Goal: Browse casually

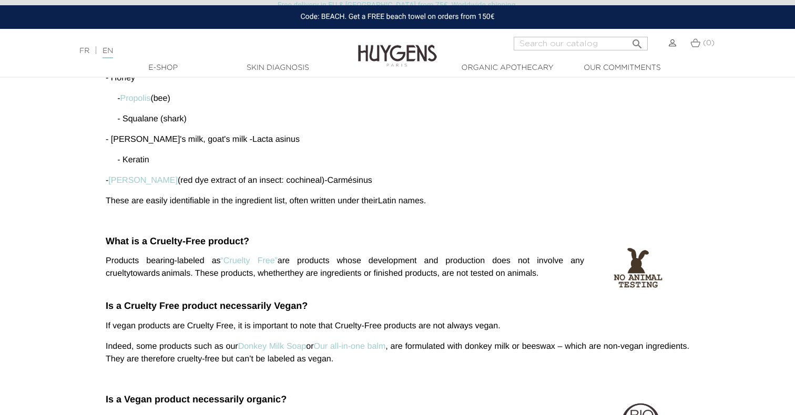
scroll to position [486, 0]
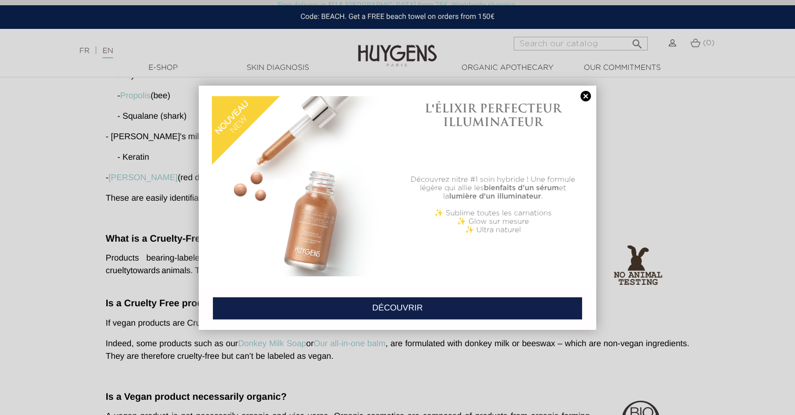
click at [582, 92] on link at bounding box center [585, 96] width 15 height 11
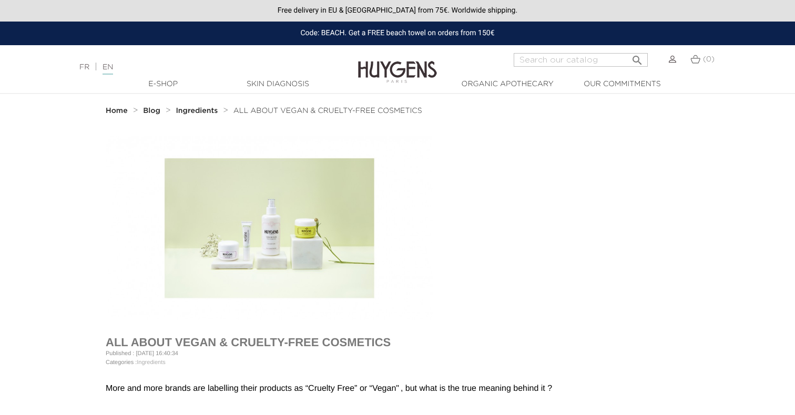
scroll to position [0, 0]
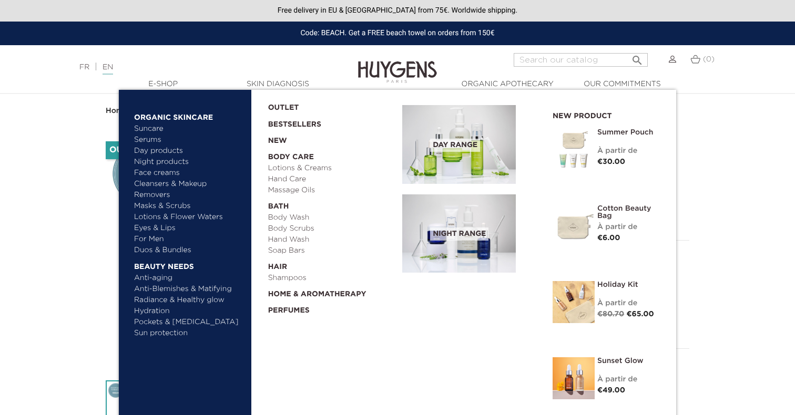
click at [159, 226] on link "Eyes & Lips" at bounding box center [189, 228] width 110 height 11
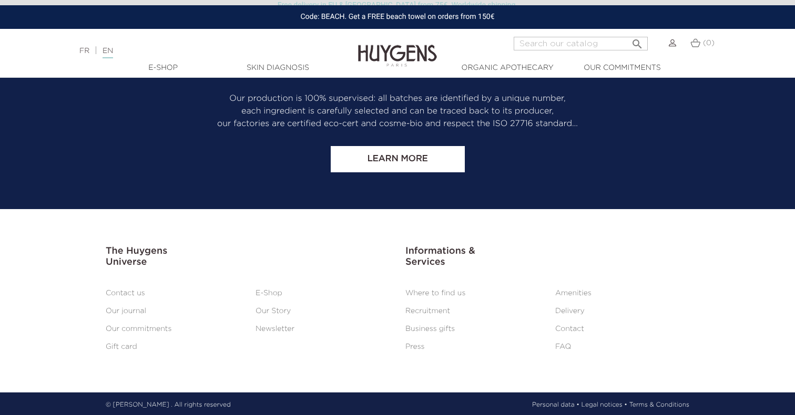
scroll to position [1490, 0]
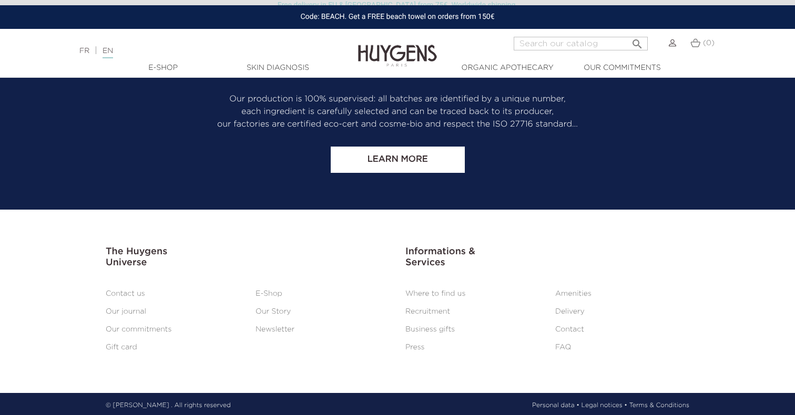
click at [563, 344] on link "FAQ" at bounding box center [563, 347] width 16 height 7
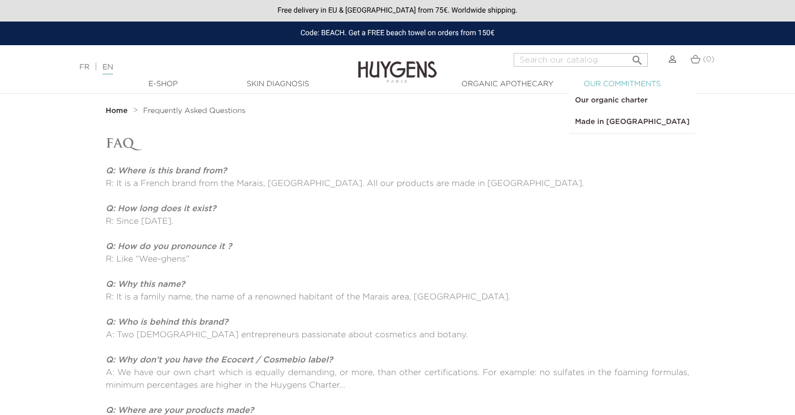
click at [596, 83] on link "  Our commitments" at bounding box center [621, 84] width 105 height 11
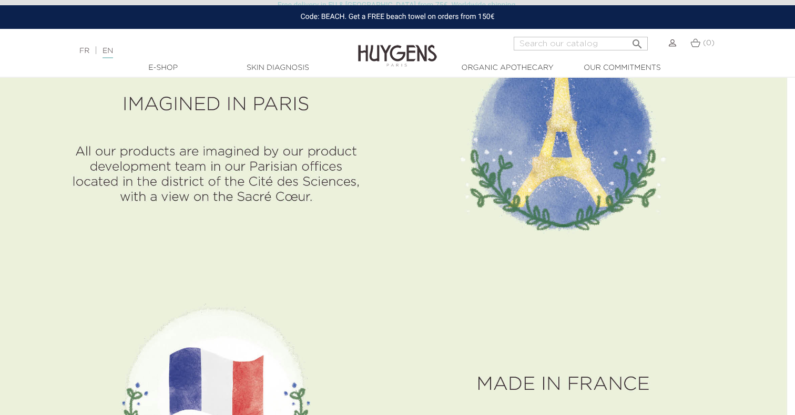
scroll to position [3620, 7]
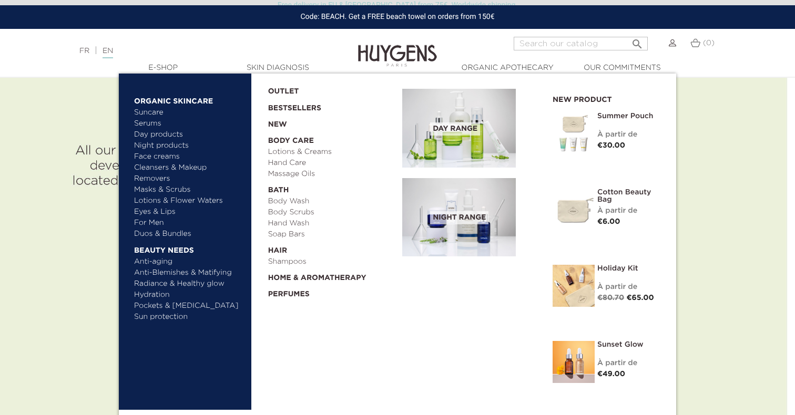
click at [163, 110] on link "Suncare" at bounding box center [189, 112] width 110 height 11
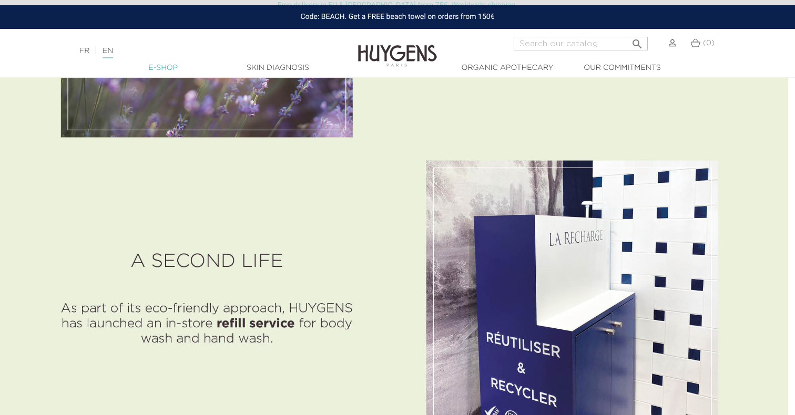
scroll to position [2397, 7]
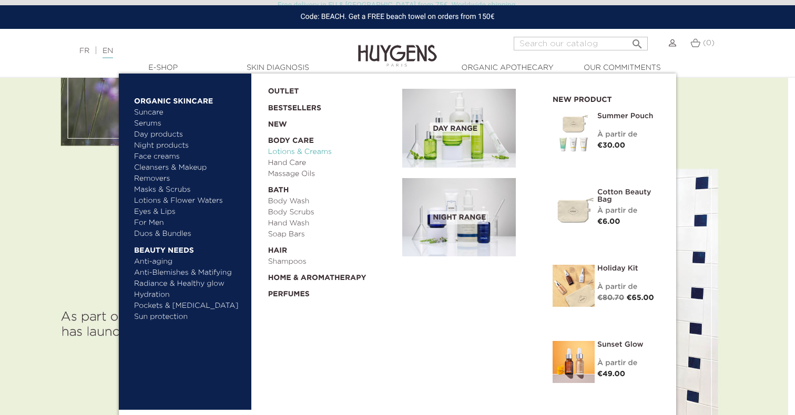
click at [278, 151] on link "Lotions & Creams" at bounding box center [331, 152] width 127 height 11
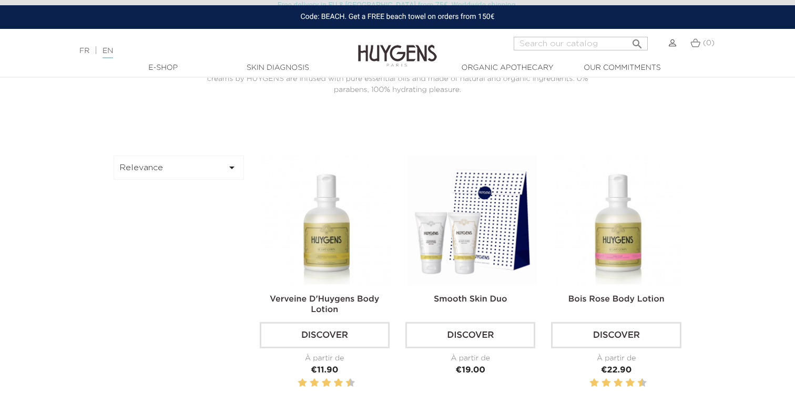
scroll to position [264, 0]
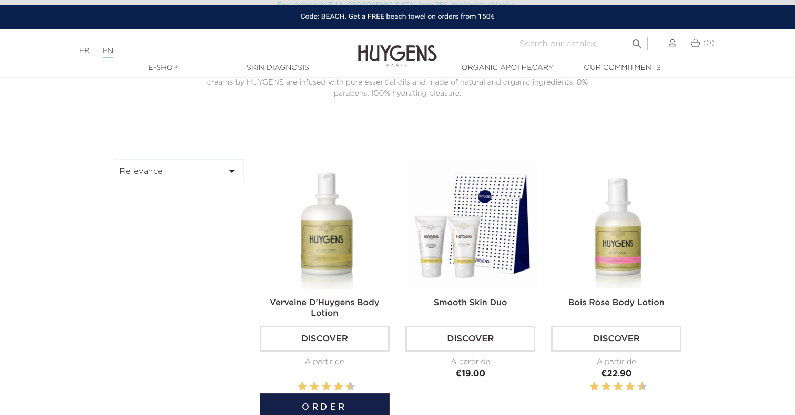
click at [314, 239] on img at bounding box center [327, 224] width 130 height 130
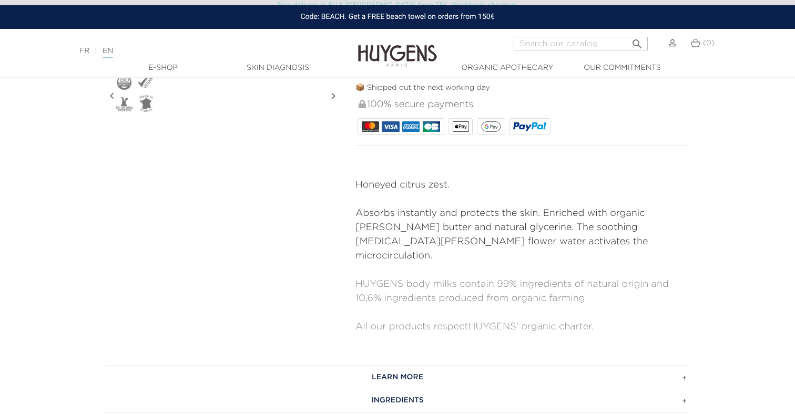
scroll to position [381, 0]
click at [390, 389] on h3 "INGREDIENTS" at bounding box center [397, 400] width 583 height 23
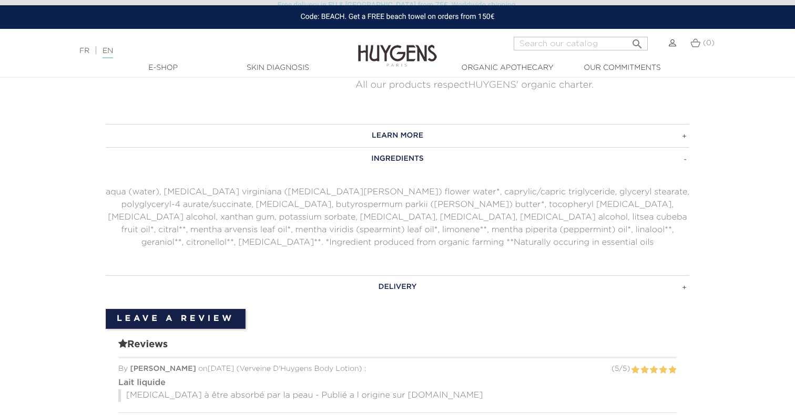
scroll to position [627, 0]
